Goal: Task Accomplishment & Management: Manage account settings

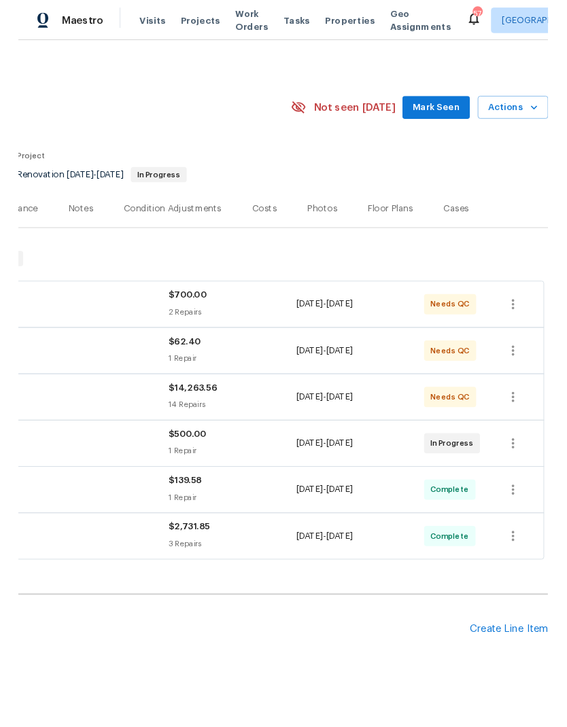
scroll to position [0, 201]
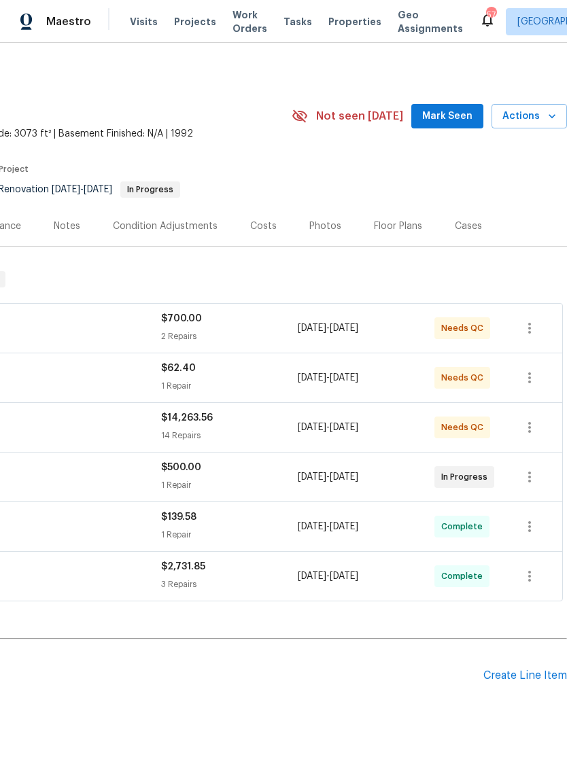
click at [309, 232] on div "Photos" at bounding box center [325, 227] width 32 height 14
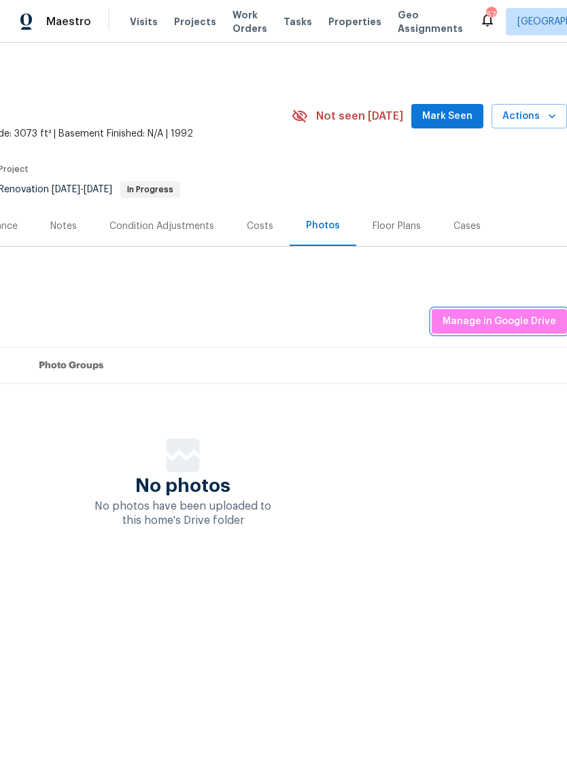
click at [512, 314] on span "Manage in Google Drive" at bounding box center [498, 321] width 113 height 17
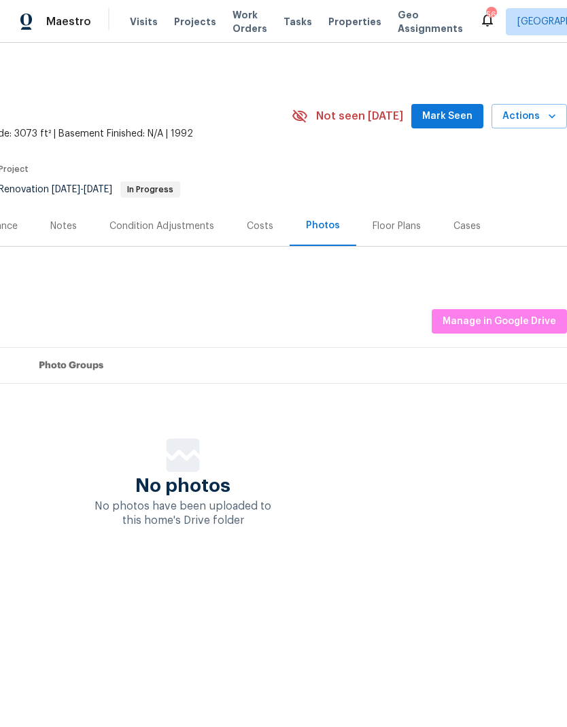
click at [291, 361] on th "Photo Groups" at bounding box center [297, 366] width 539 height 36
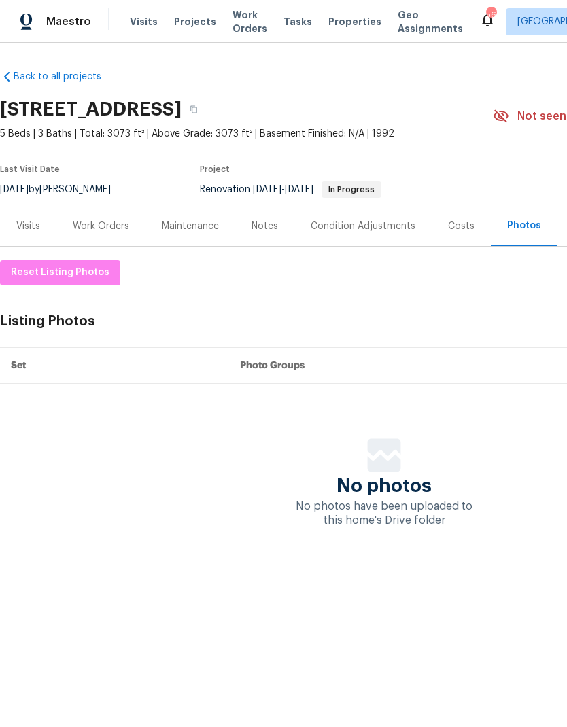
click at [108, 220] on div "Work Orders" at bounding box center [101, 227] width 56 height 14
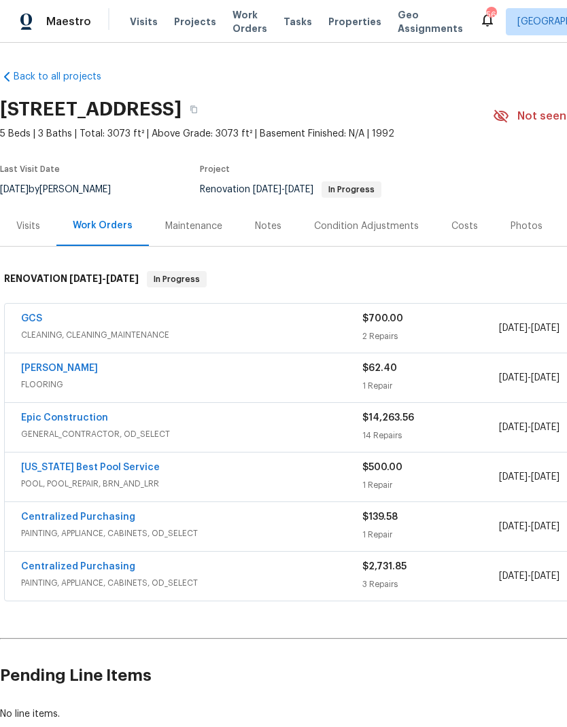
click at [80, 368] on link "[PERSON_NAME]" at bounding box center [59, 369] width 77 height 10
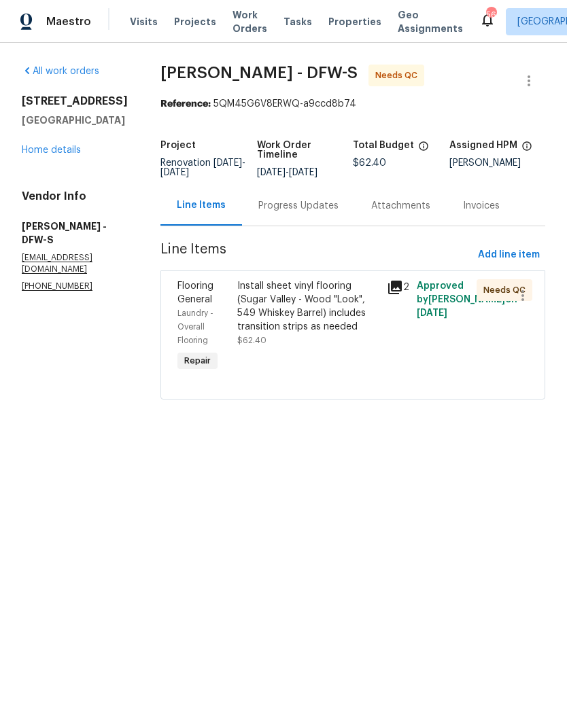
click at [312, 310] on div "Install sheet vinyl flooring (Sugar Valley - Wood "Look", 549 Whiskey Barrel) i…" at bounding box center [307, 306] width 141 height 54
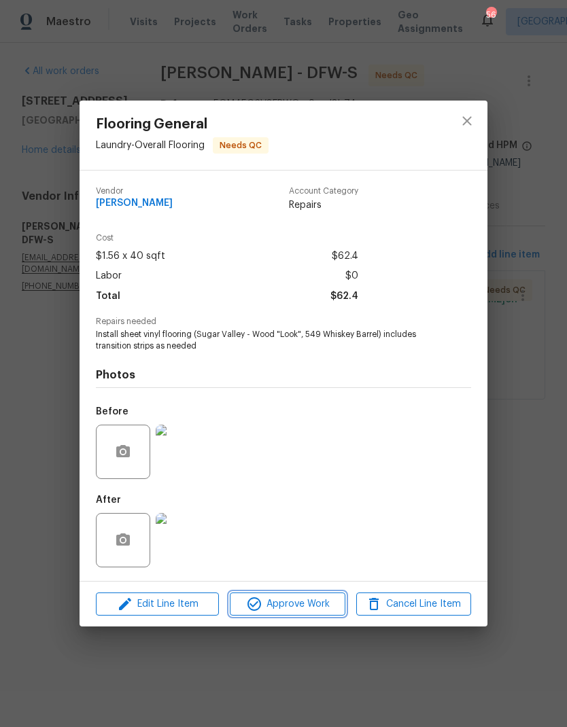
click at [296, 608] on span "Approve Work" at bounding box center [287, 604] width 107 height 17
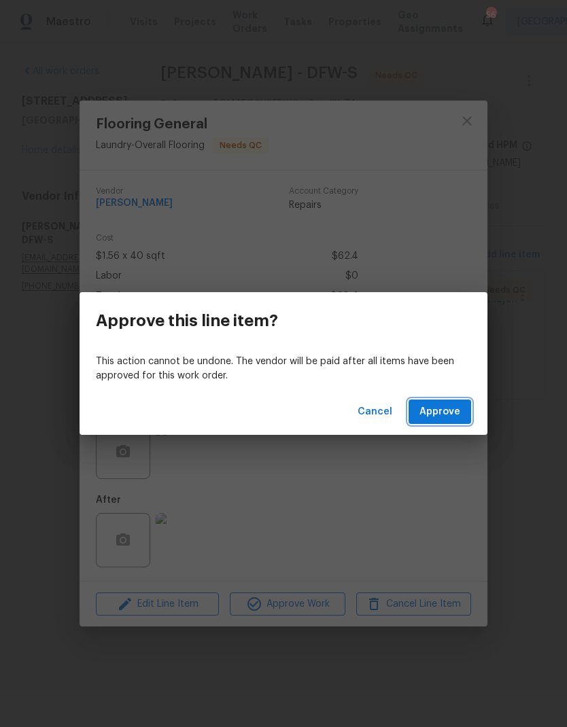
click at [446, 417] on span "Approve" at bounding box center [439, 412] width 41 height 17
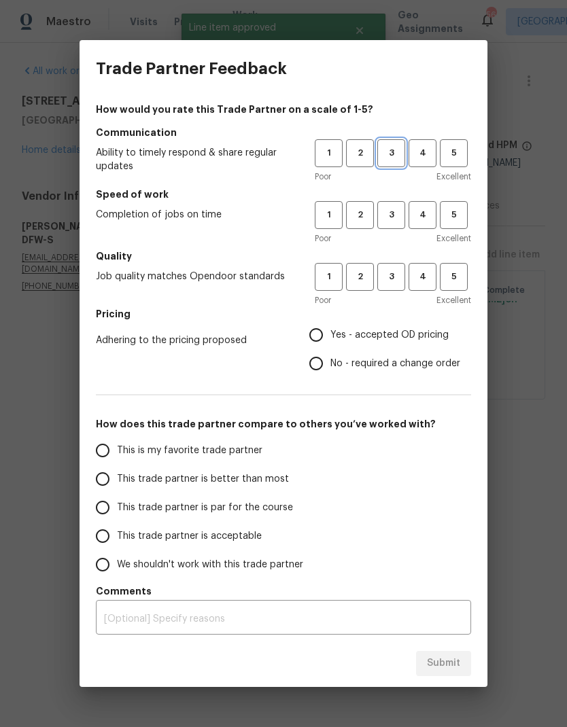
click at [391, 147] on span "3" at bounding box center [391, 153] width 25 height 16
click at [396, 217] on span "3" at bounding box center [391, 215] width 25 height 16
click at [387, 290] on button "3" at bounding box center [391, 277] width 28 height 28
click at [323, 329] on input "Yes - accepted OD pricing" at bounding box center [316, 335] width 29 height 29
radio input "true"
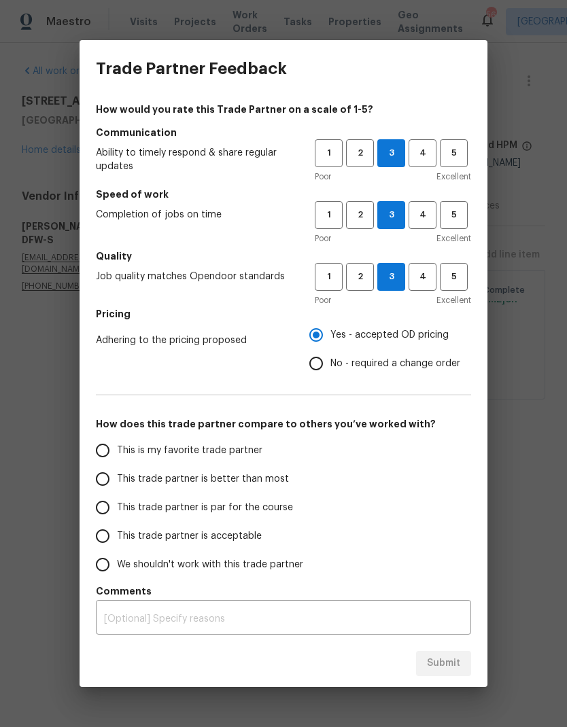
click at [102, 504] on input "This trade partner is par for the course" at bounding box center [102, 507] width 29 height 29
click at [449, 654] on button "Submit" at bounding box center [443, 663] width 55 height 25
radio input "true"
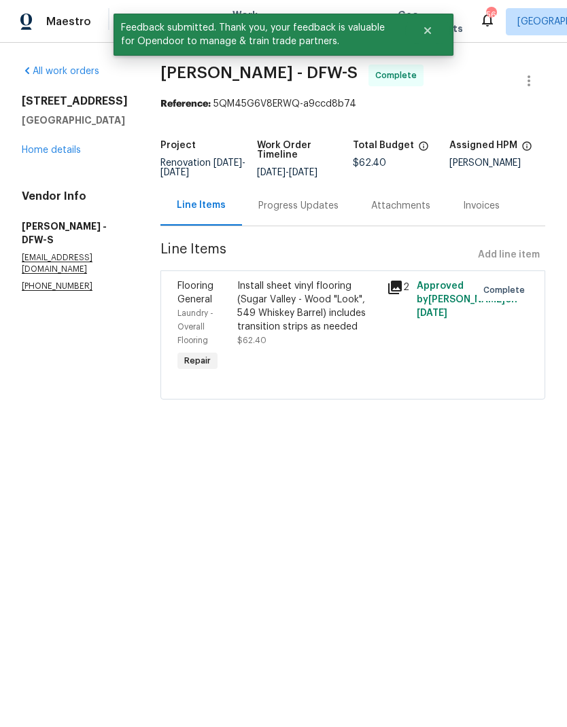
click at [64, 155] on link "Home details" at bounding box center [51, 150] width 59 height 10
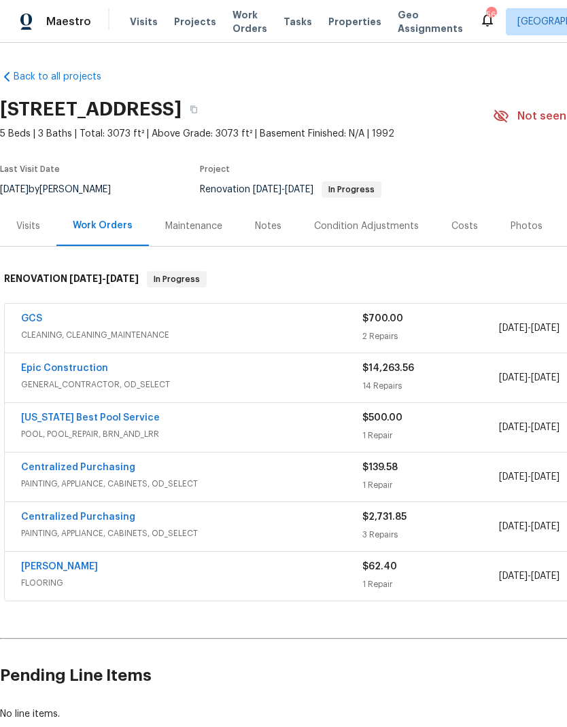
click at [39, 323] on link "GCS" at bounding box center [31, 319] width 21 height 10
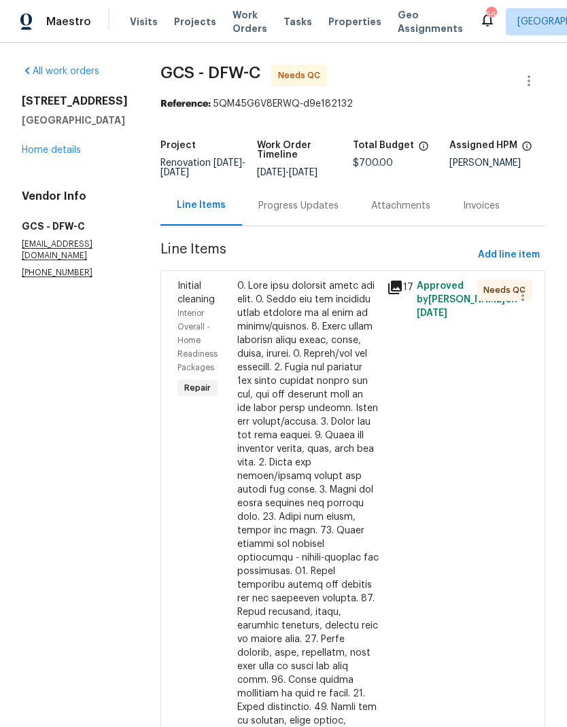
click at [334, 502] on div at bounding box center [307, 605] width 141 height 652
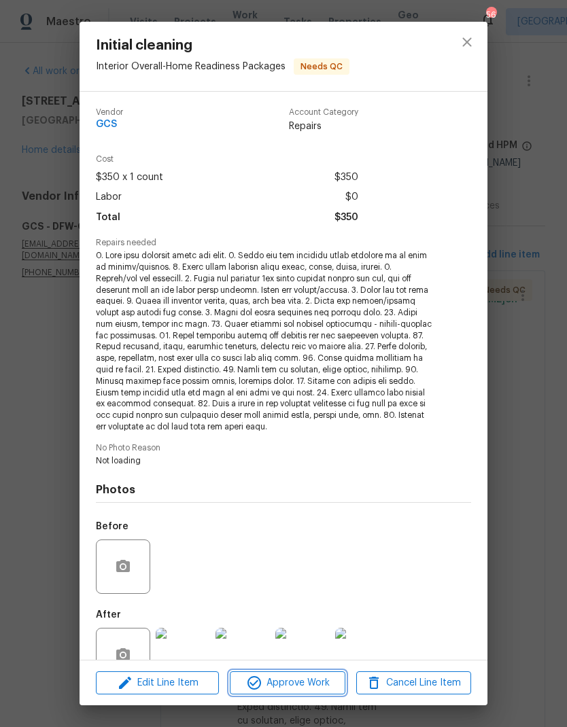
click at [291, 685] on span "Approve Work" at bounding box center [287, 683] width 107 height 17
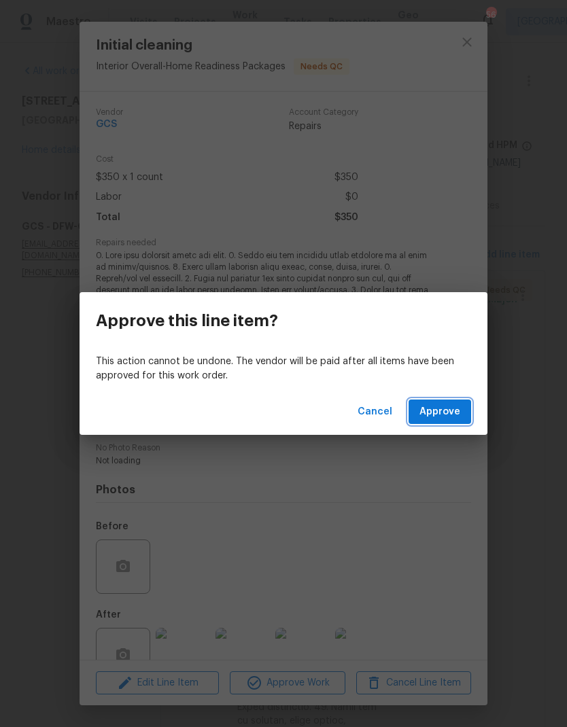
click at [447, 409] on span "Approve" at bounding box center [439, 412] width 41 height 17
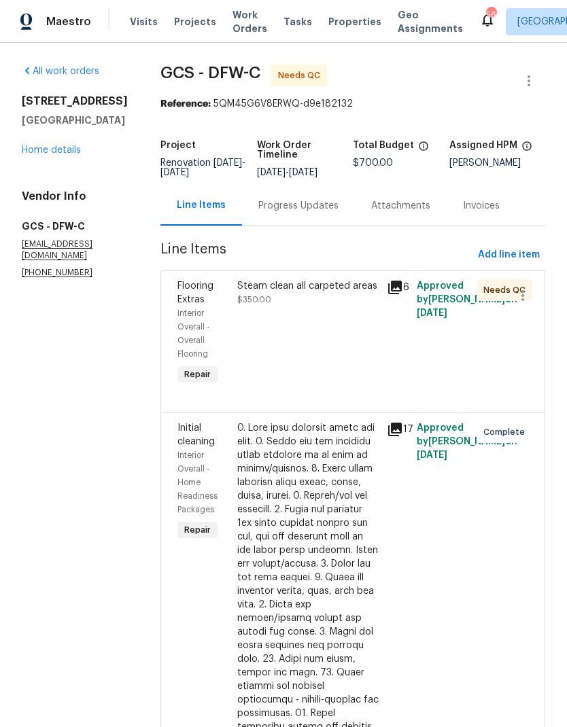
click at [340, 293] on div "Steam clean all carpeted areas" at bounding box center [307, 286] width 141 height 14
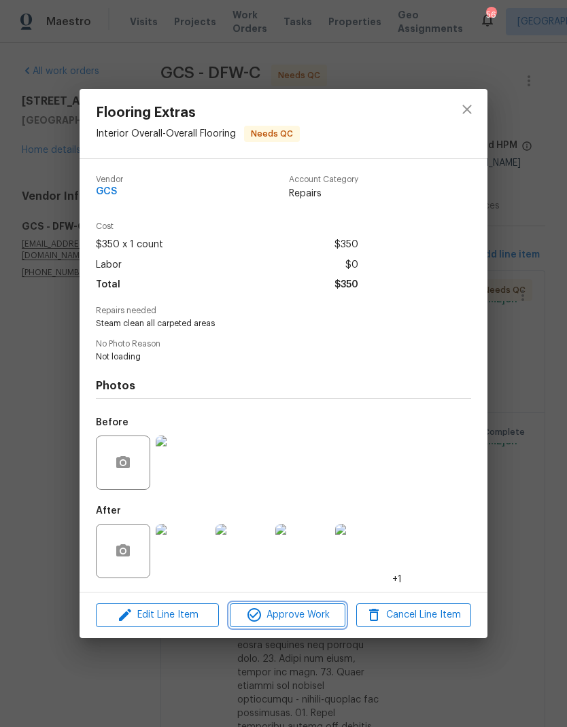
click at [293, 618] on span "Approve Work" at bounding box center [287, 615] width 107 height 17
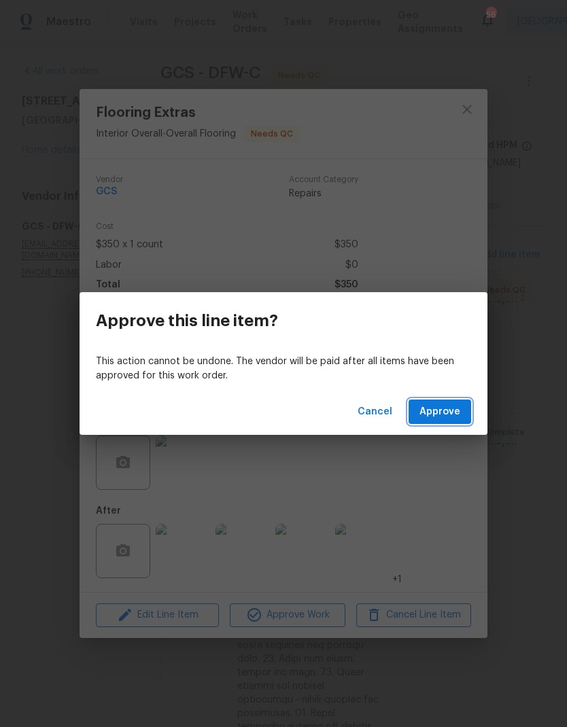
click at [442, 418] on span "Approve" at bounding box center [439, 412] width 41 height 17
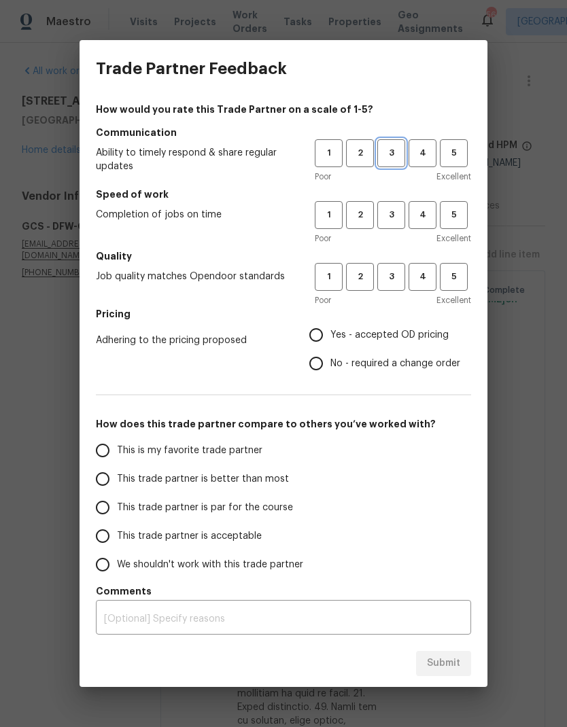
click at [398, 143] on button "3" at bounding box center [391, 153] width 28 height 28
click at [396, 216] on span "3" at bounding box center [391, 215] width 25 height 16
click at [388, 302] on div "Poor Excellent" at bounding box center [393, 301] width 156 height 14
click at [389, 283] on span "3" at bounding box center [391, 277] width 25 height 16
click at [312, 334] on input "Yes - accepted OD pricing" at bounding box center [316, 335] width 29 height 29
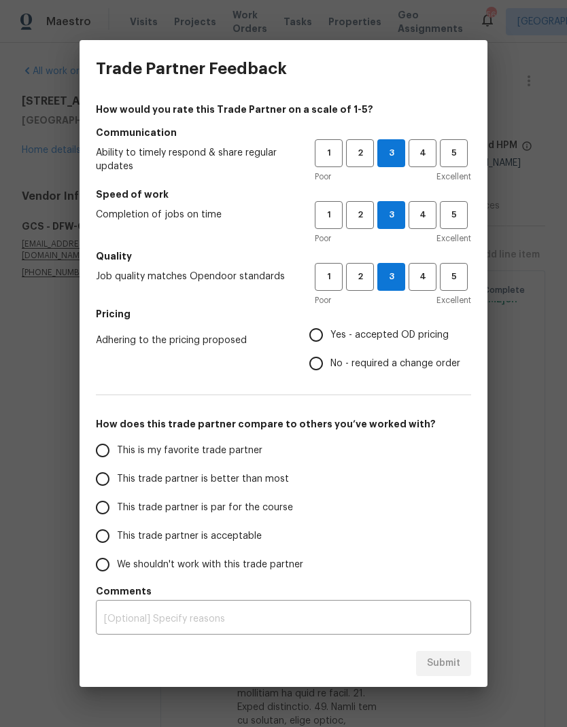
radio input "true"
click at [104, 507] on input "This trade partner is par for the course" at bounding box center [102, 507] width 29 height 29
click at [453, 660] on span "Submit" at bounding box center [443, 663] width 33 height 17
radio input "true"
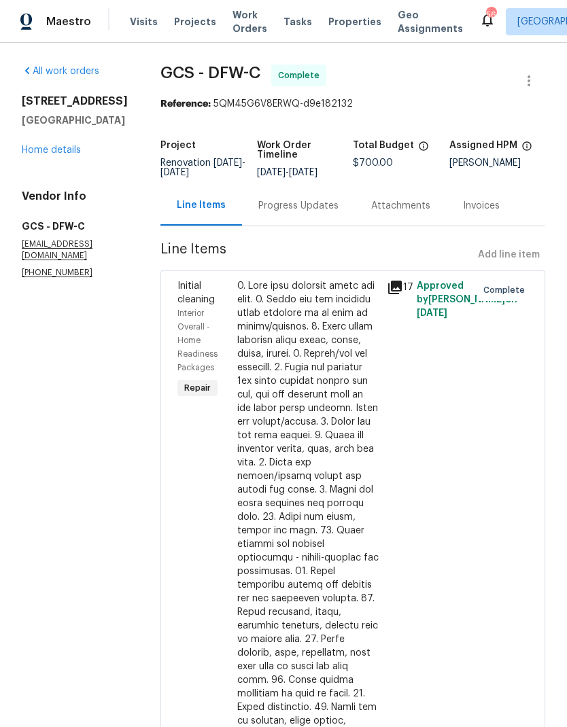
click at [65, 155] on link "Home details" at bounding box center [51, 150] width 59 height 10
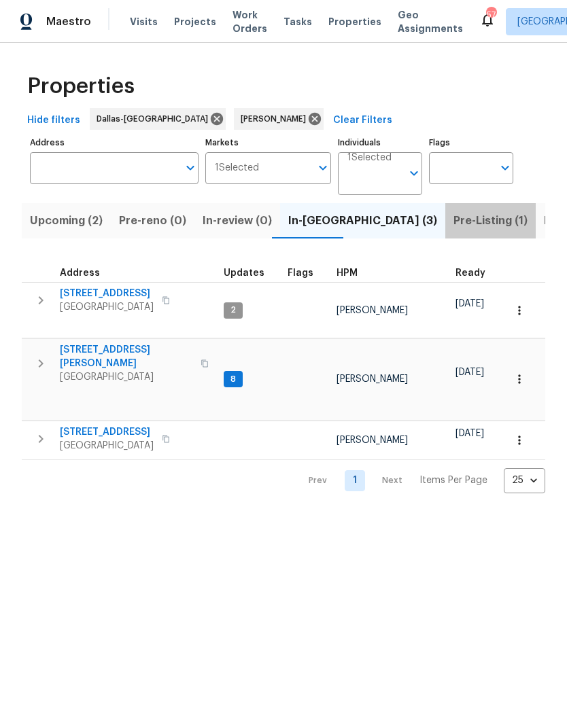
click at [453, 223] on span "Pre-Listing (1)" at bounding box center [490, 220] width 74 height 19
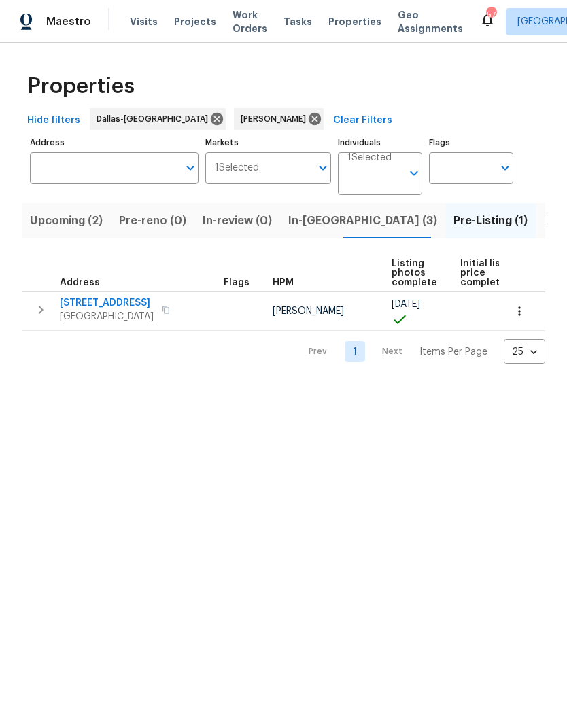
click at [105, 298] on span "[STREET_ADDRESS]" at bounding box center [107, 303] width 94 height 14
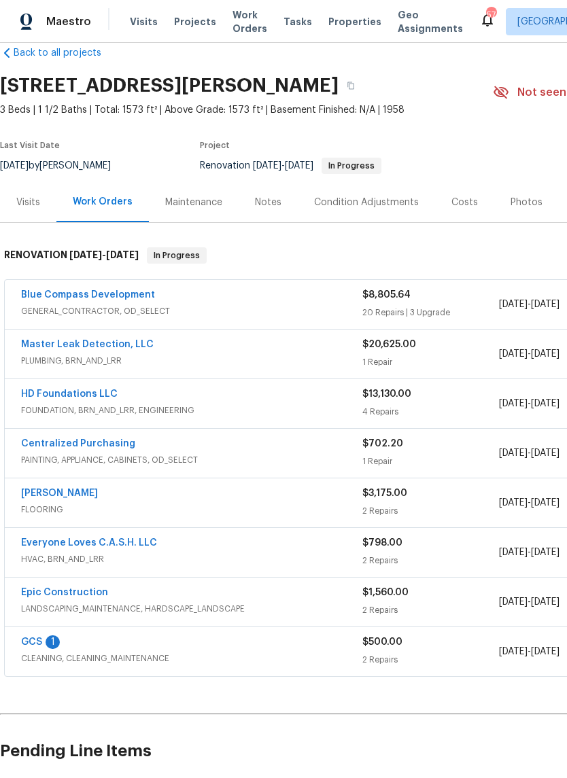
scroll to position [22, 0]
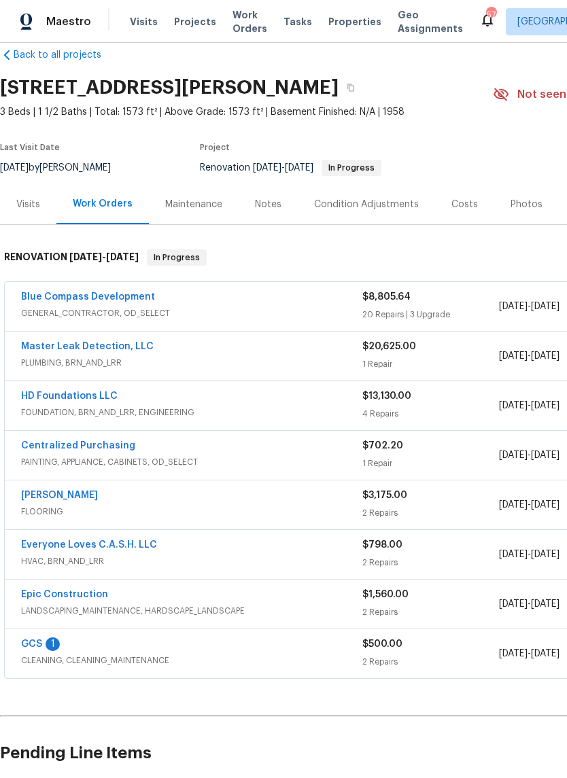
click at [89, 296] on link "Blue Compass Development" at bounding box center [88, 297] width 134 height 10
